Goal: Navigation & Orientation: Find specific page/section

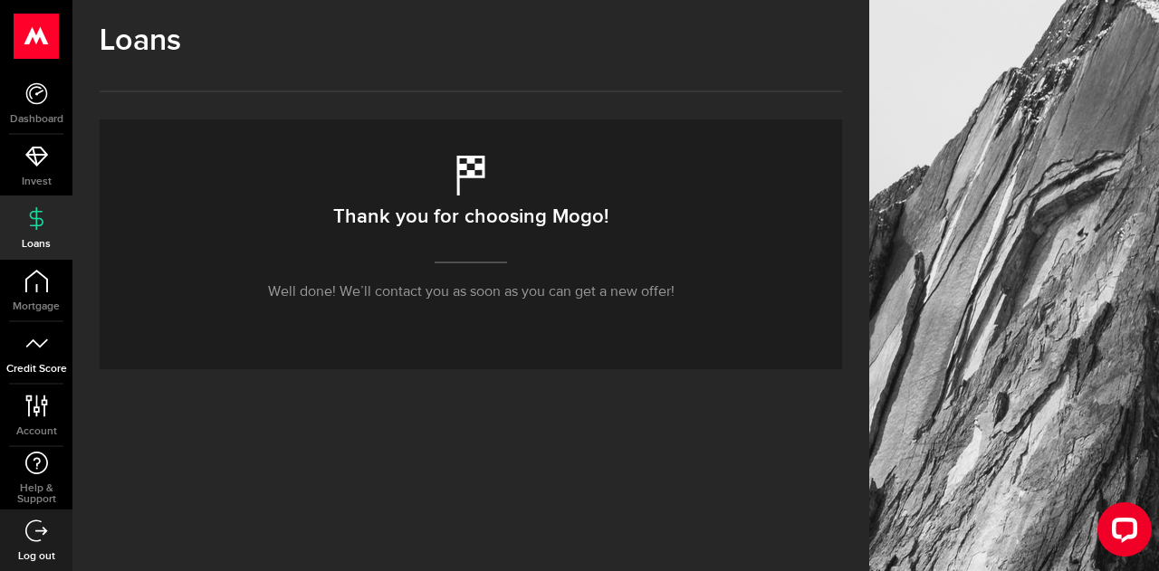
click at [33, 340] on use at bounding box center [36, 343] width 22 height 9
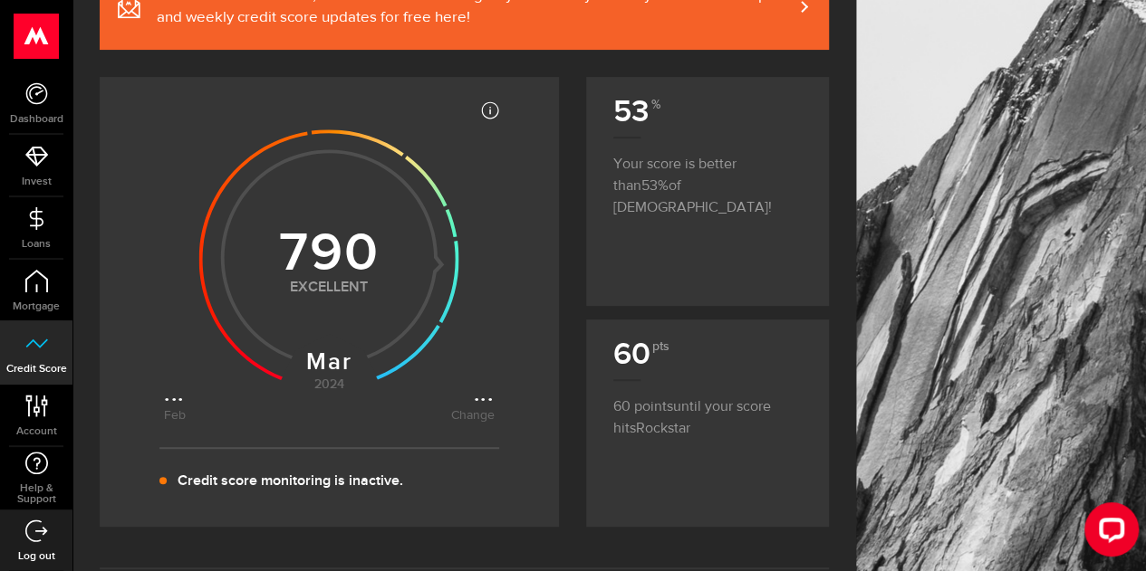
scroll to position [214, 0]
click at [32, 413] on icon at bounding box center [36, 406] width 24 height 23
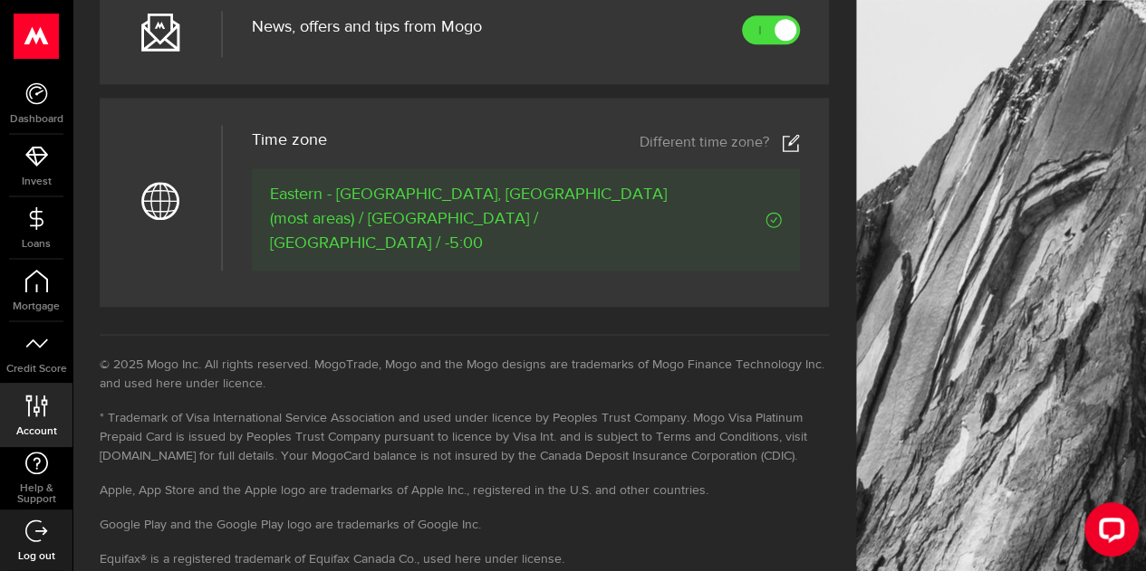
scroll to position [935, 0]
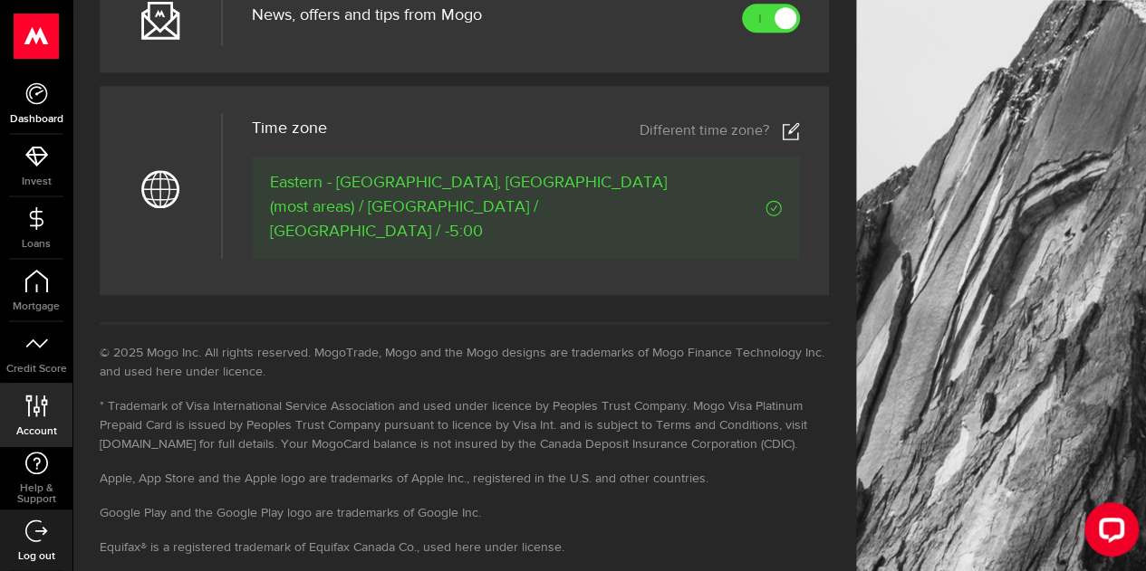
click at [28, 117] on span "Dashboard" at bounding box center [36, 119] width 72 height 11
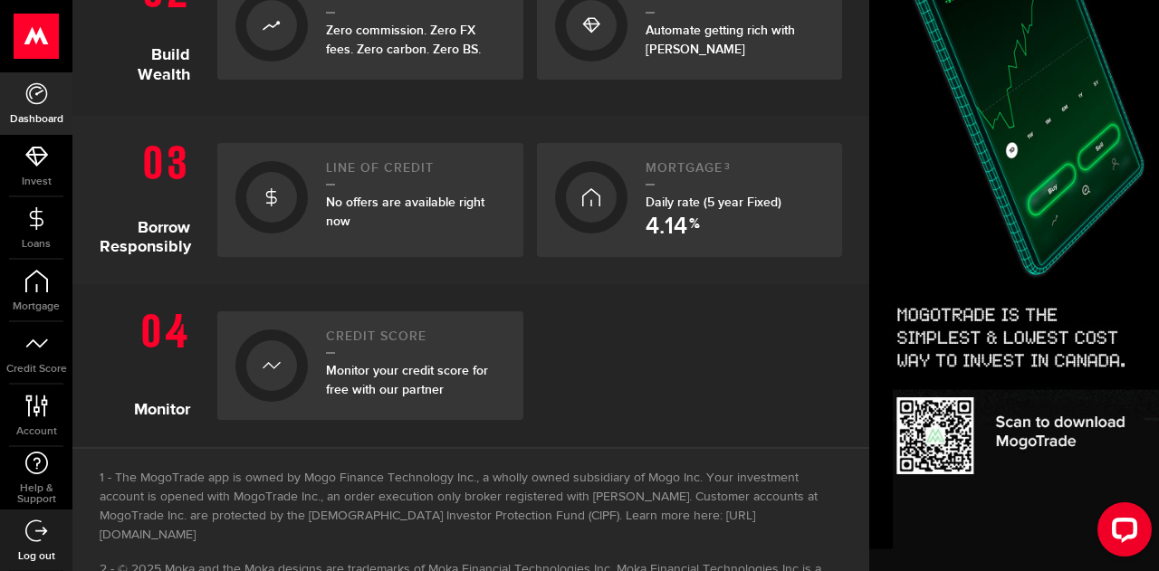
scroll to position [639, 0]
